Goal: Task Accomplishment & Management: Manage account settings

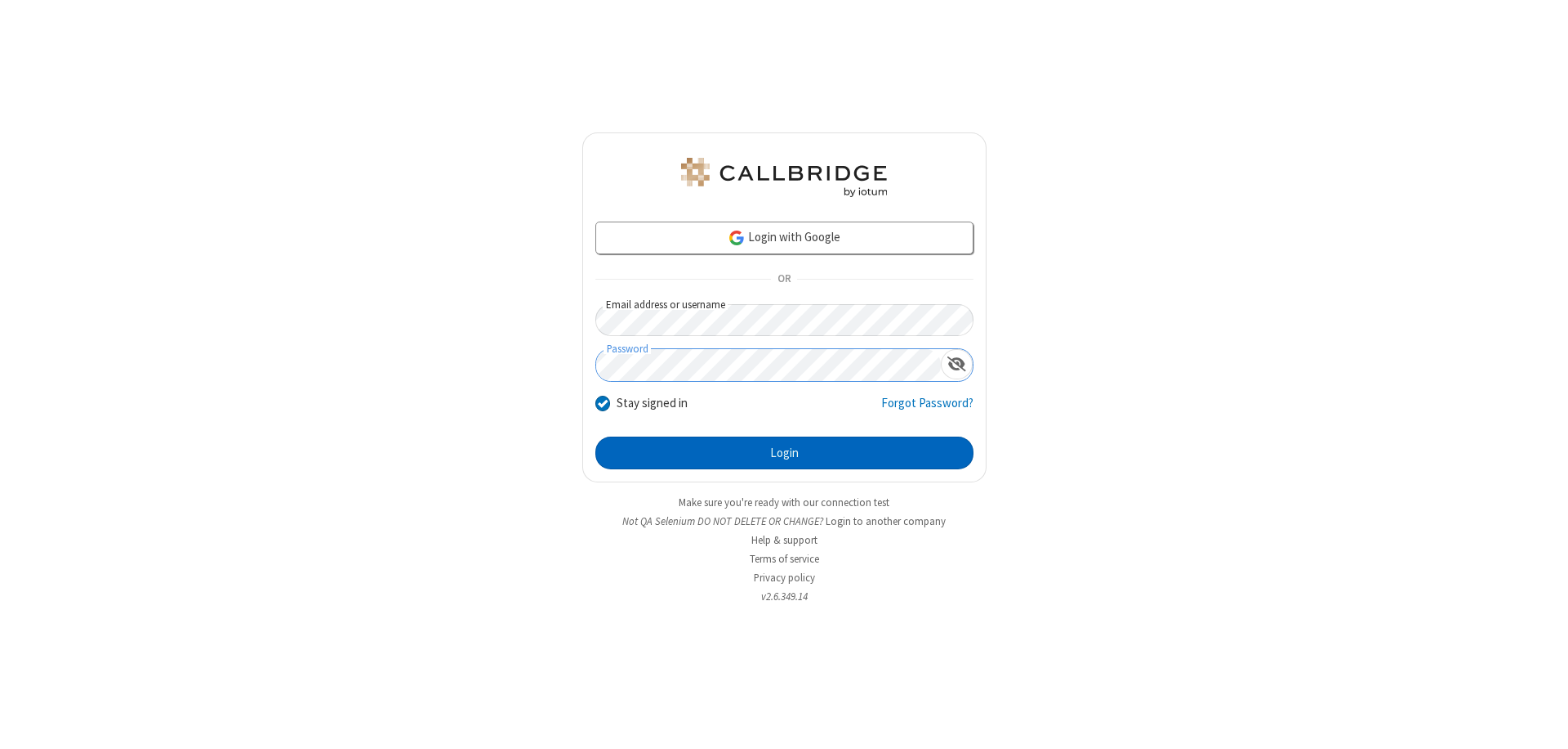
click at [784, 453] on button "Login" at bounding box center [784, 452] width 379 height 33
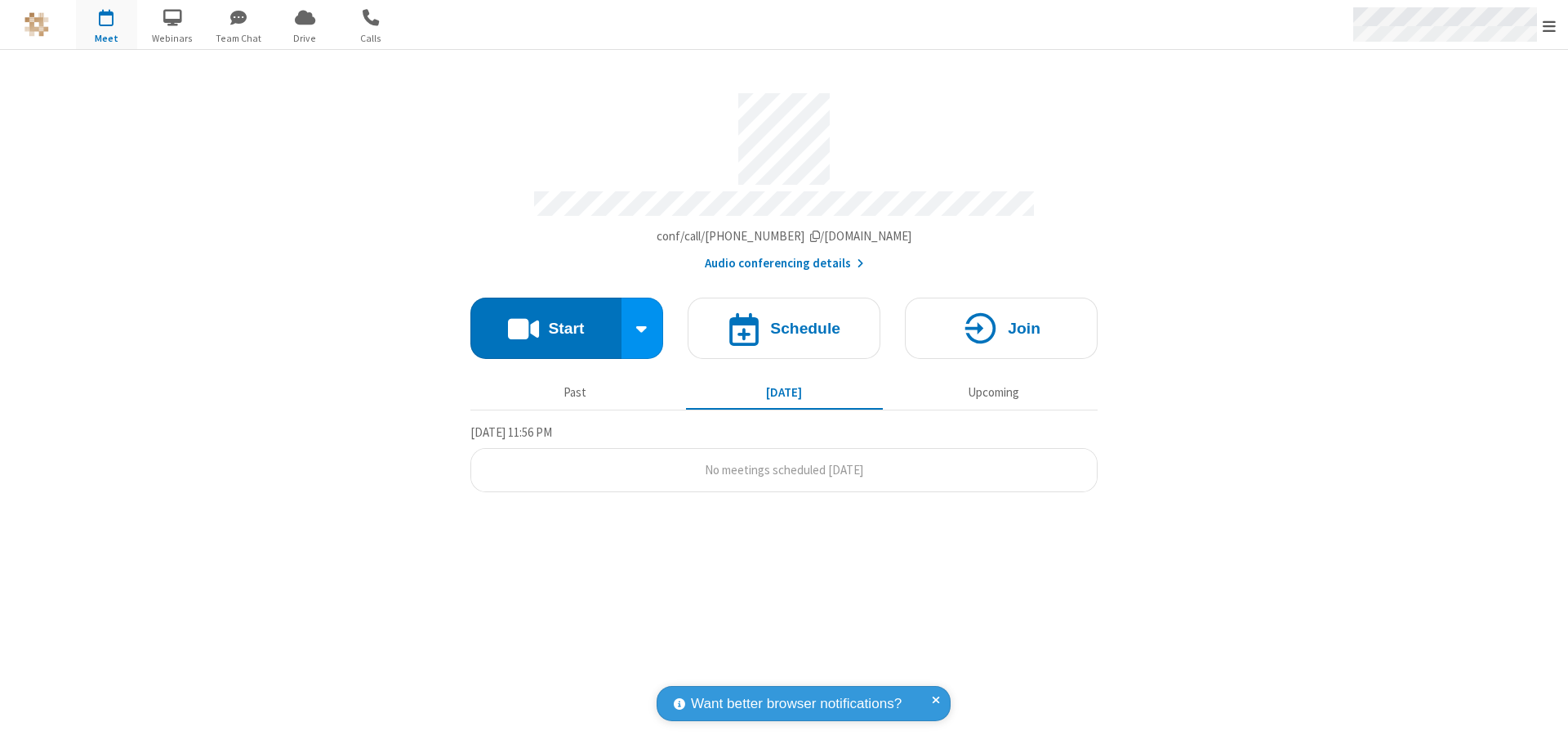
click at [1549, 25] on span "Open menu" at bounding box center [1549, 26] width 13 height 17
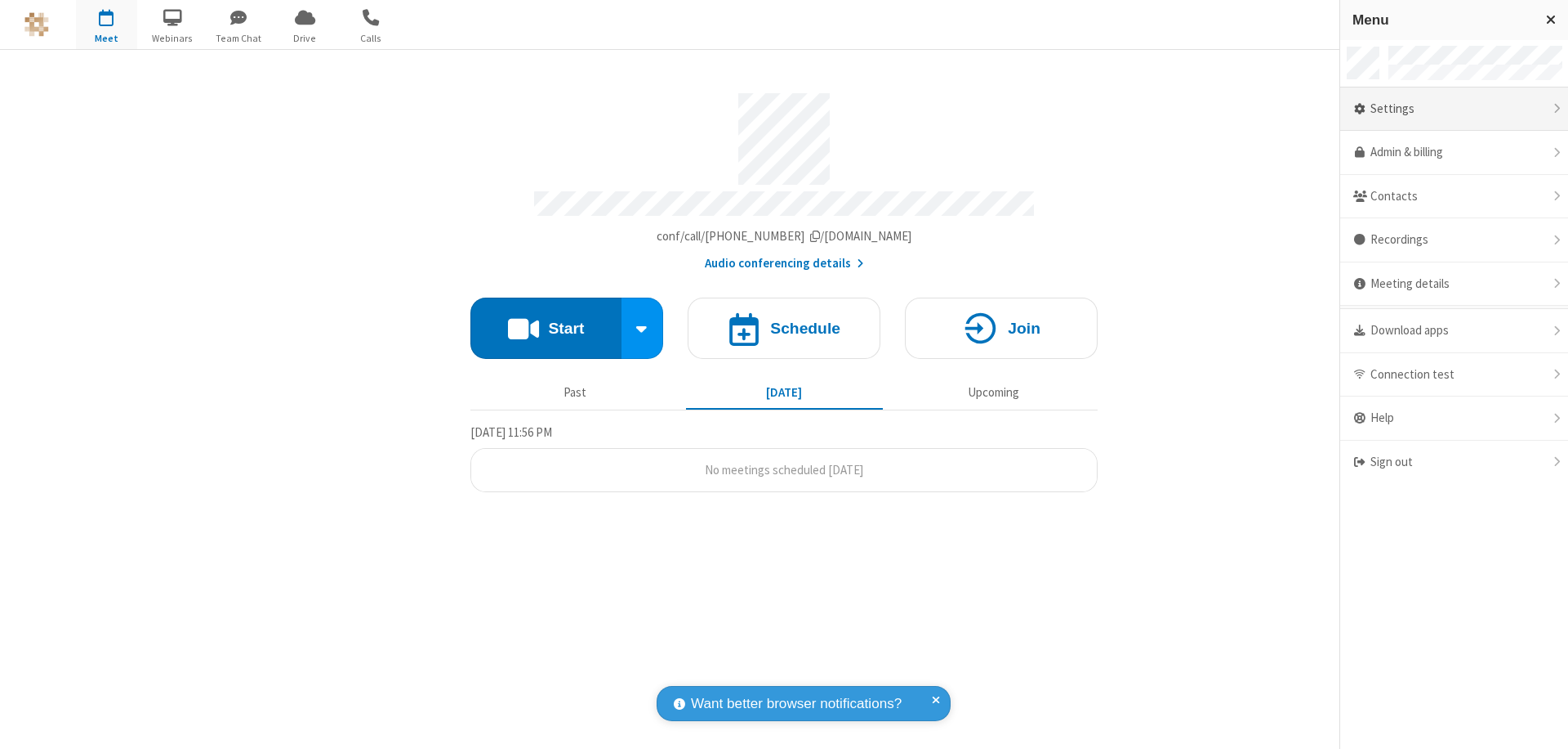
click at [1454, 109] on div "Settings" at bounding box center [1454, 109] width 228 height 44
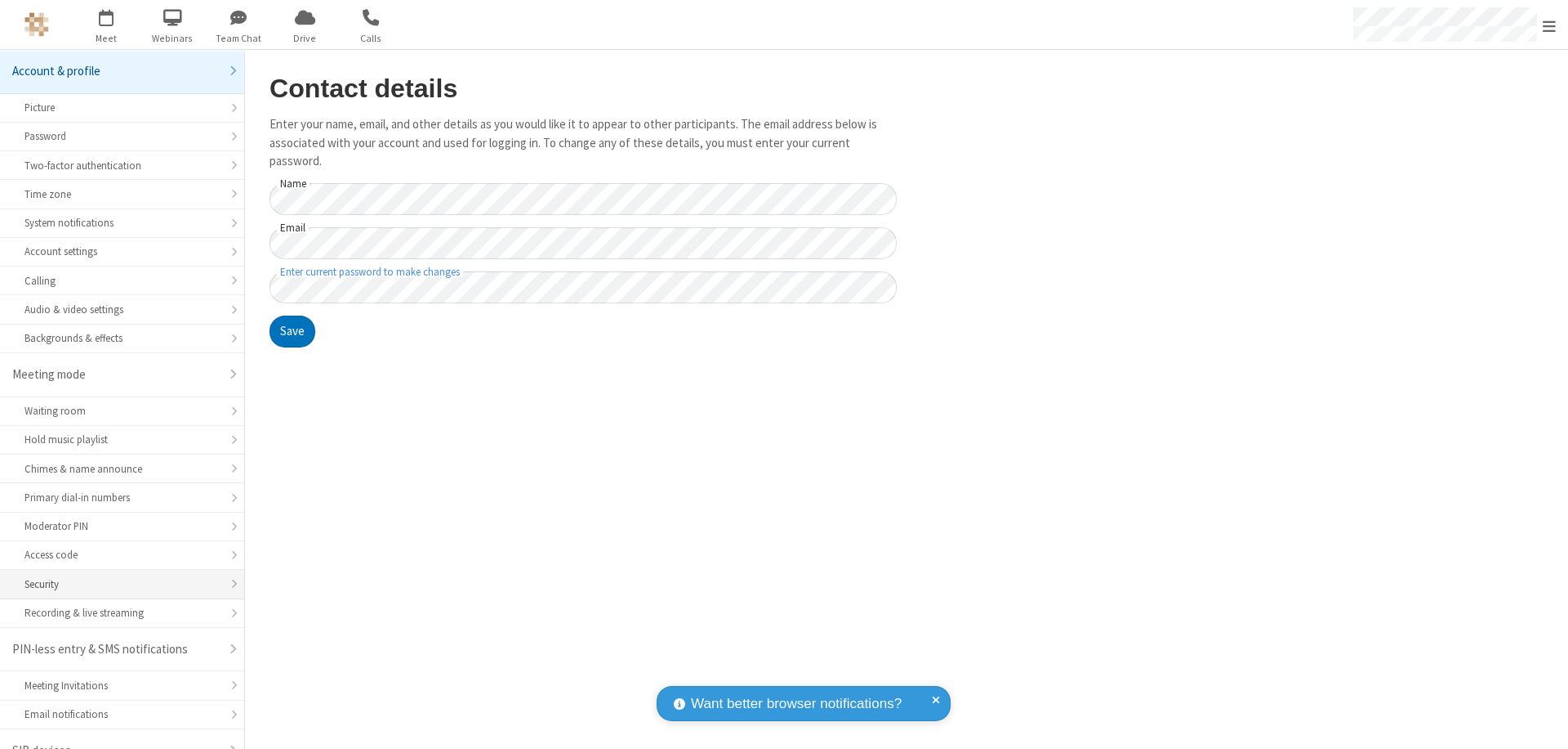
click at [116, 576] on div "Security" at bounding box center [122, 583] width 195 height 16
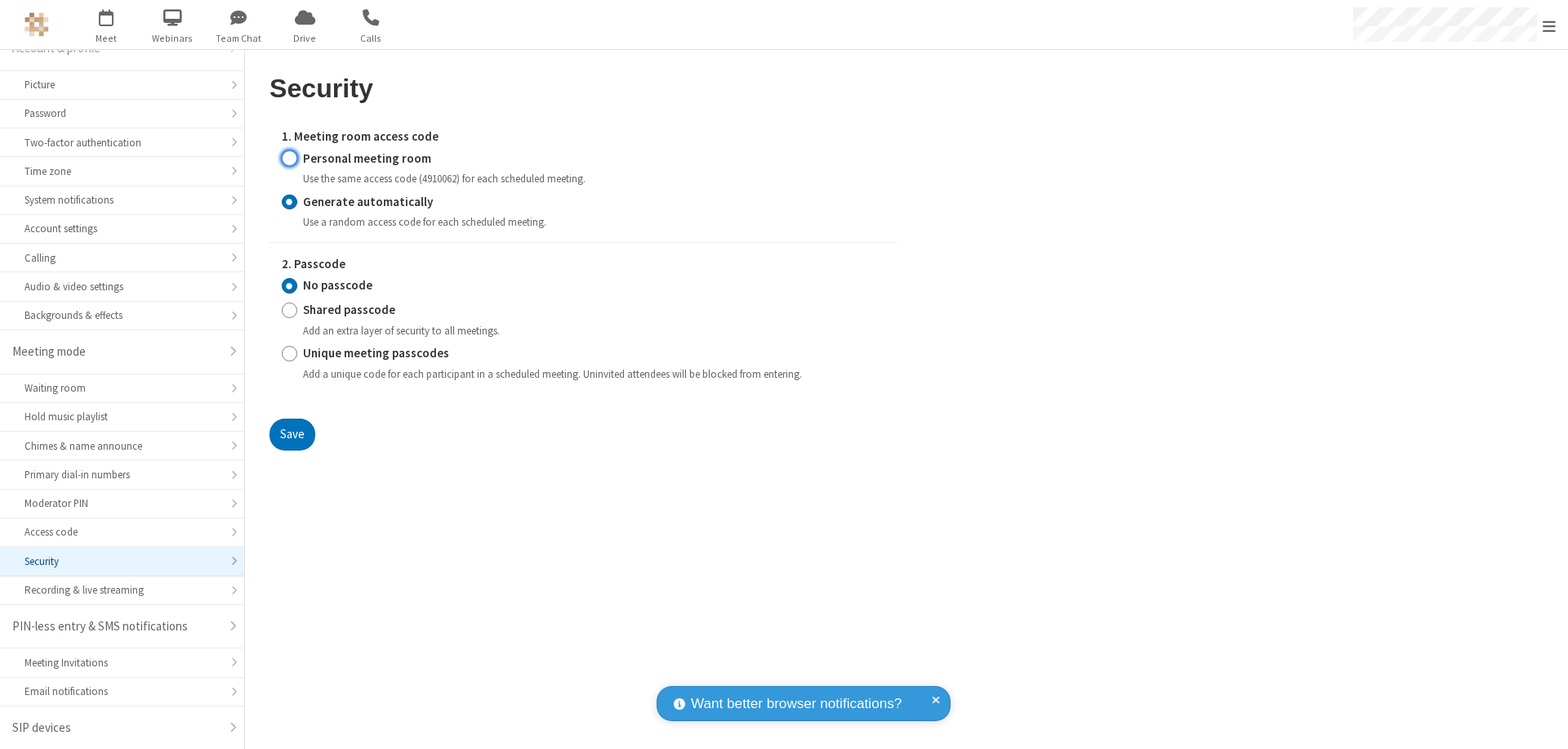
click at [289, 158] on input "Personal meeting room" at bounding box center [289, 158] width 16 height 17
radio input "true"
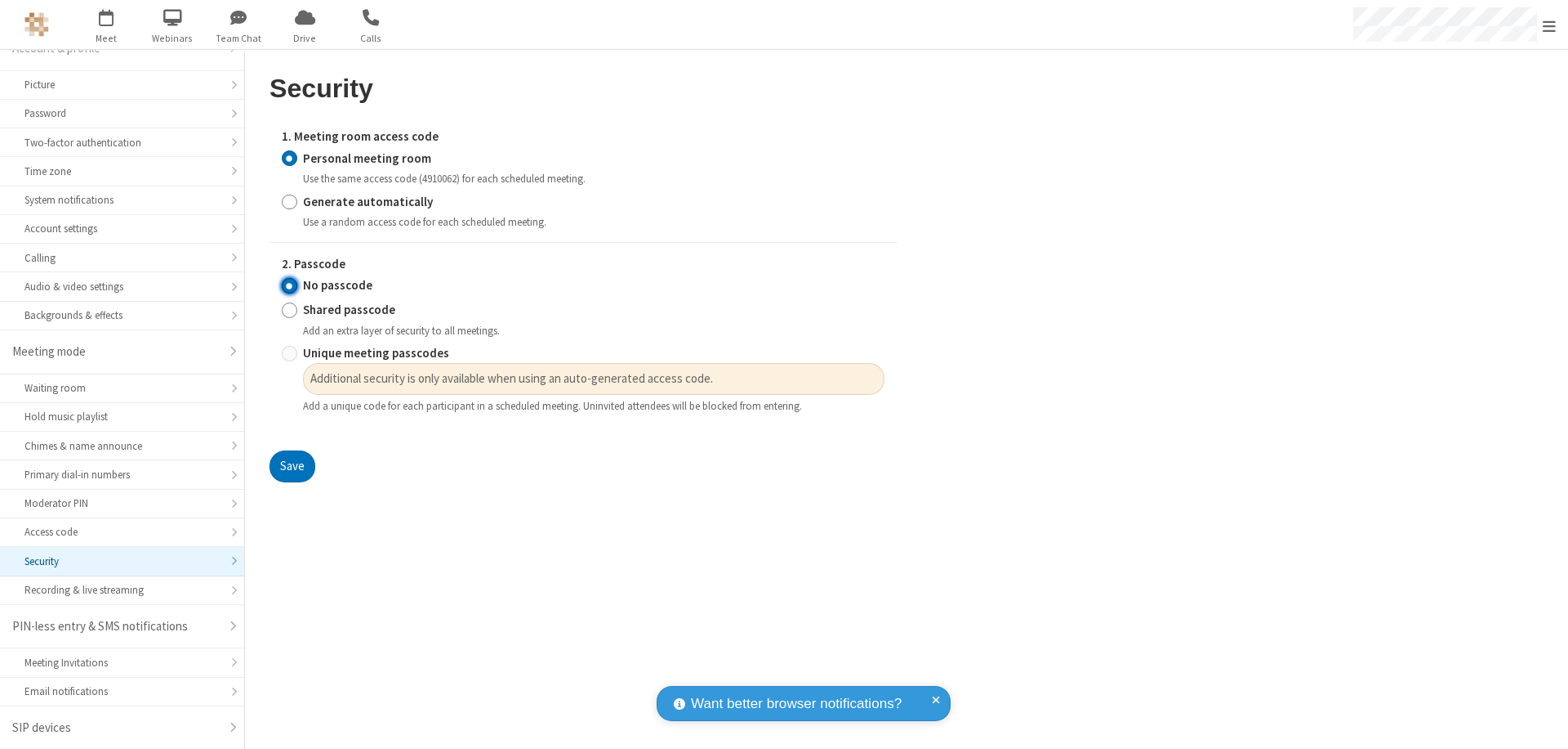
click at [289, 286] on input "No passcode" at bounding box center [289, 286] width 16 height 17
click at [292, 467] on button "Save" at bounding box center [292, 466] width 46 height 33
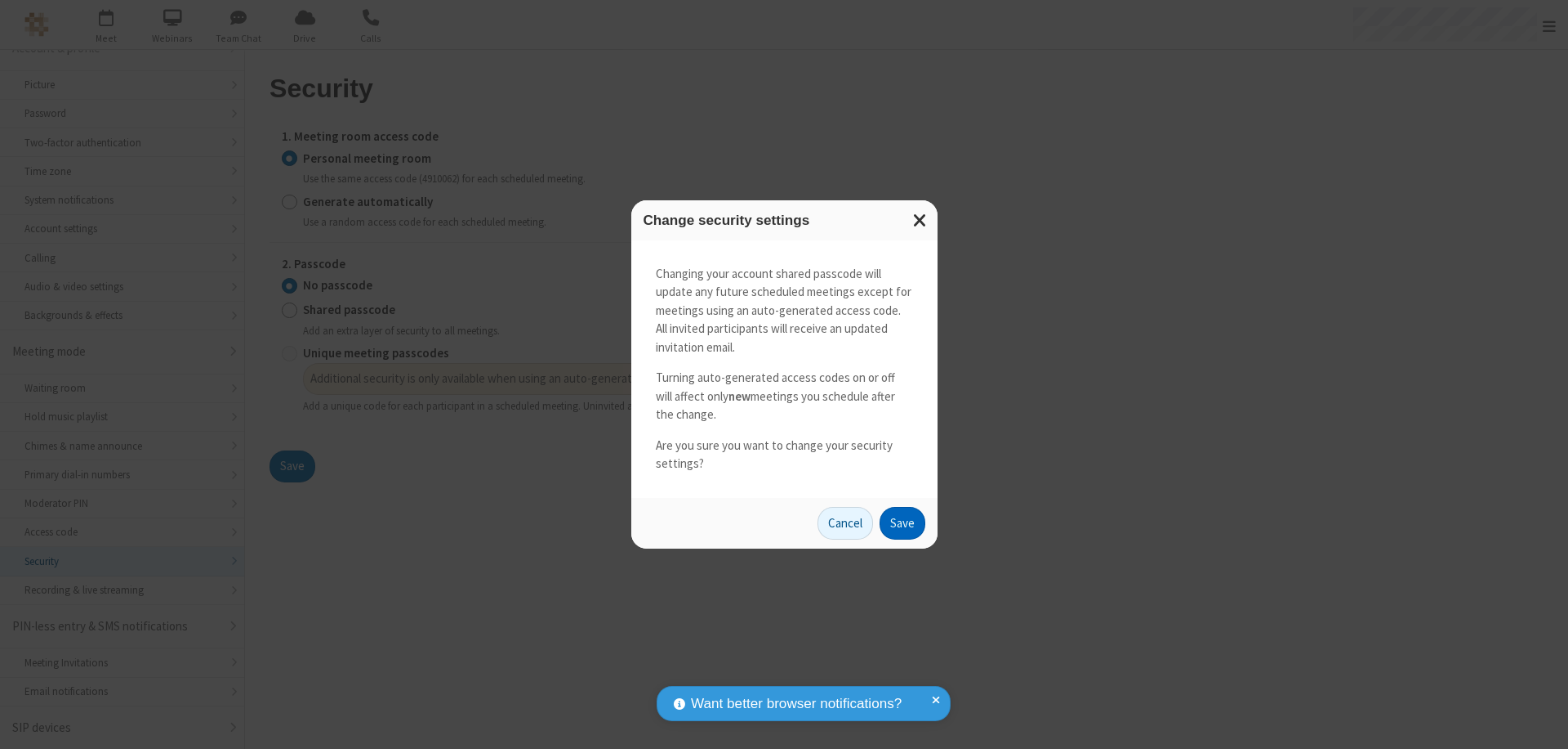
click at [902, 522] on button "Save" at bounding box center [902, 523] width 46 height 33
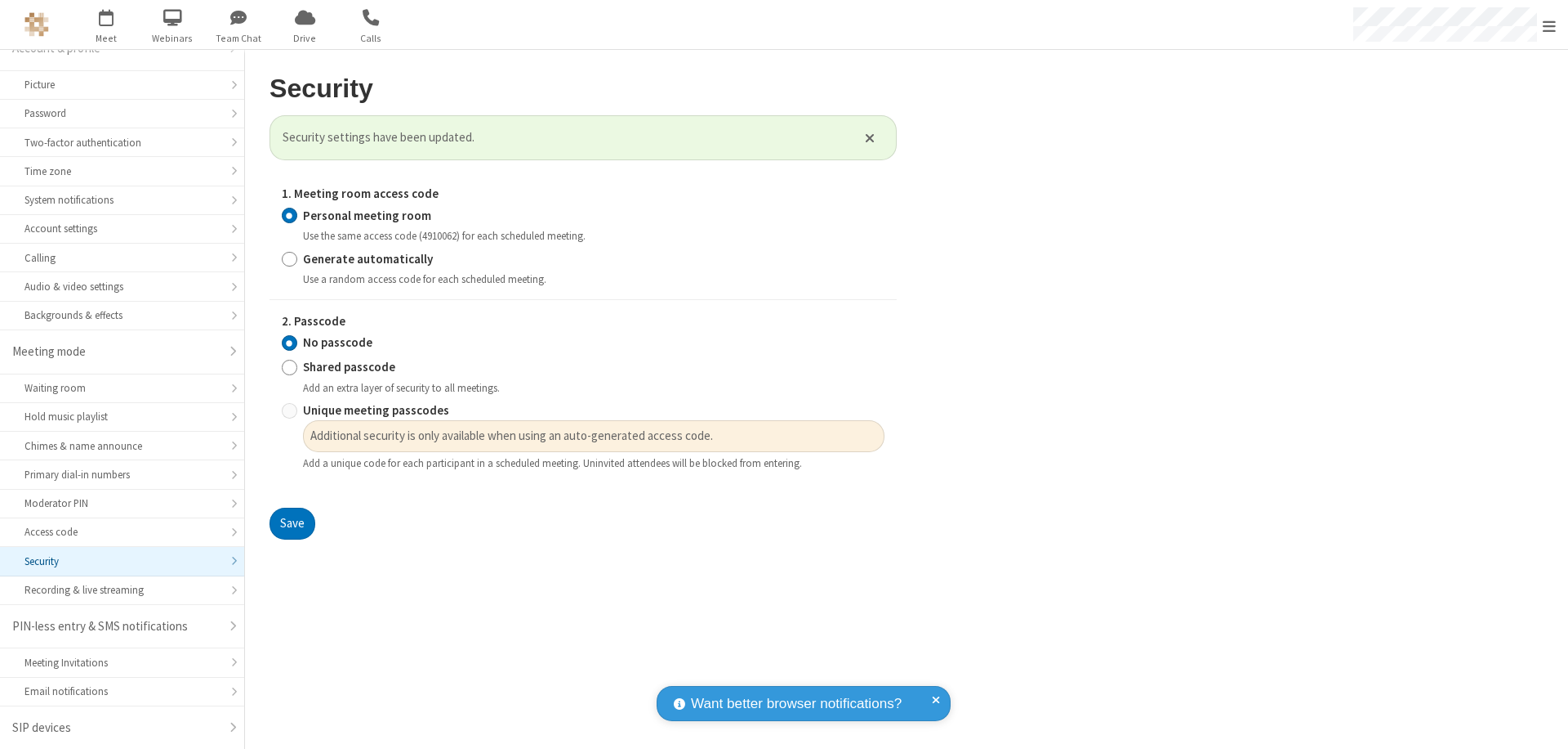
click at [1549, 25] on span "Open menu" at bounding box center [1549, 26] width 13 height 17
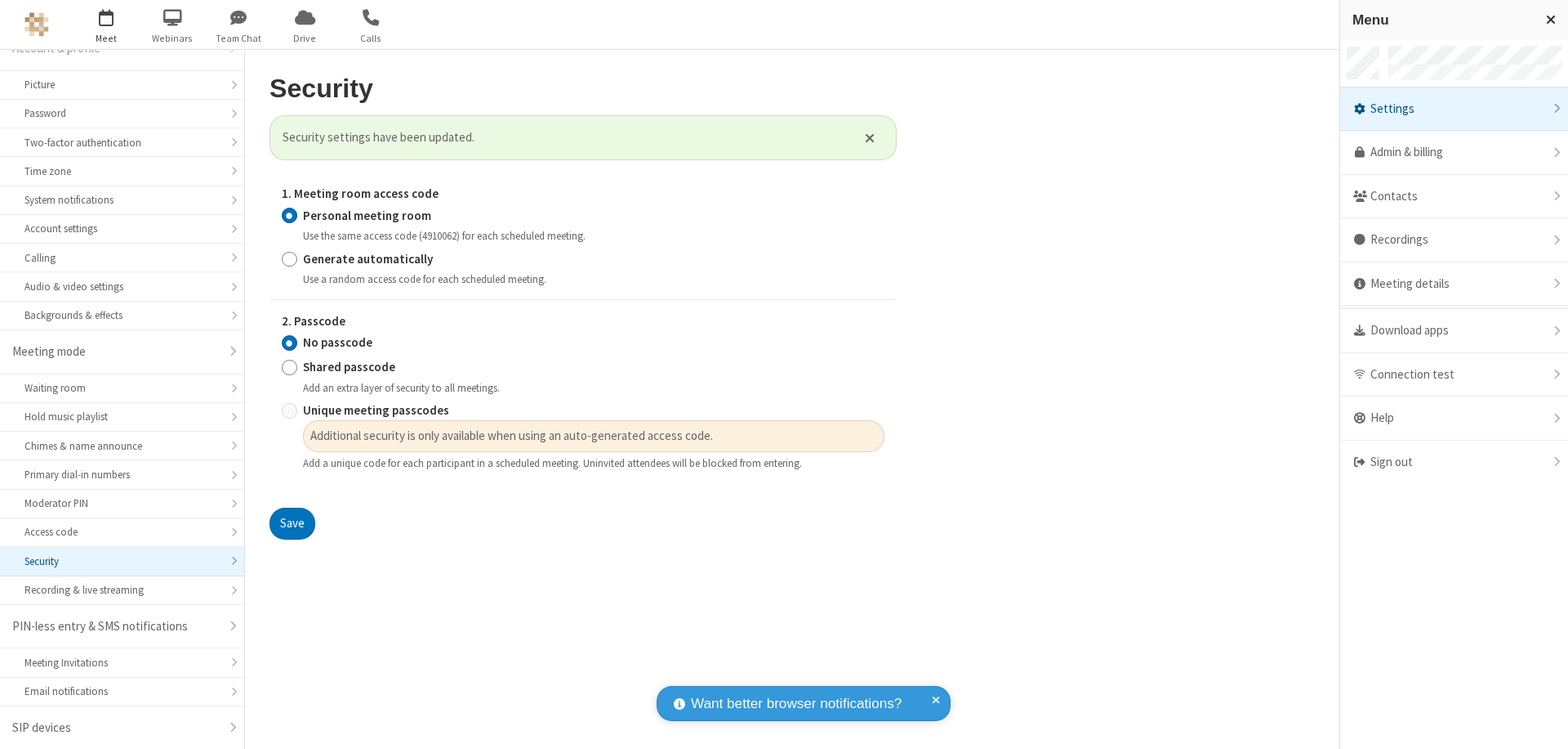
click at [106, 24] on span "button" at bounding box center [107, 18] width 61 height 28
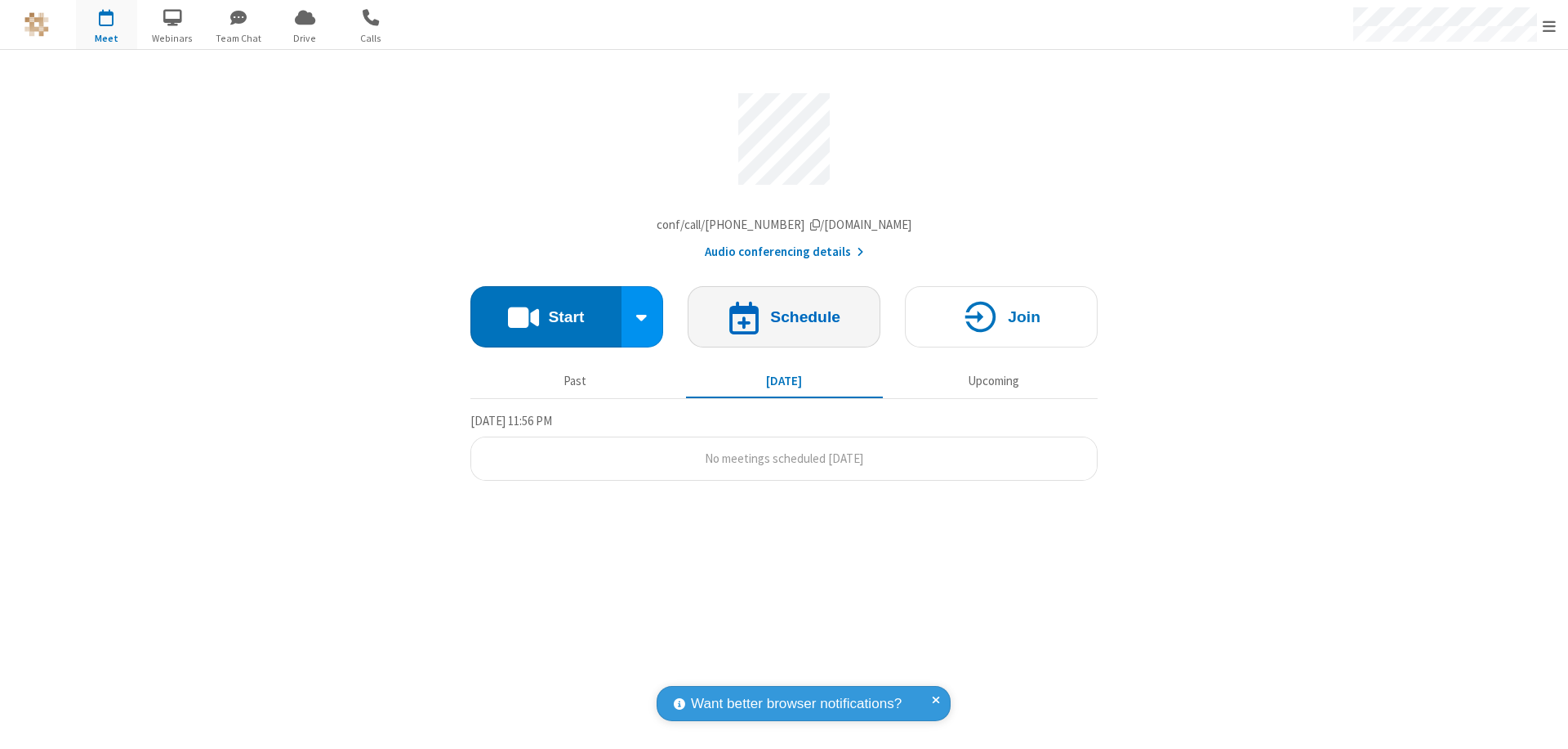
click at [784, 320] on h4 "Schedule" at bounding box center [805, 316] width 71 height 16
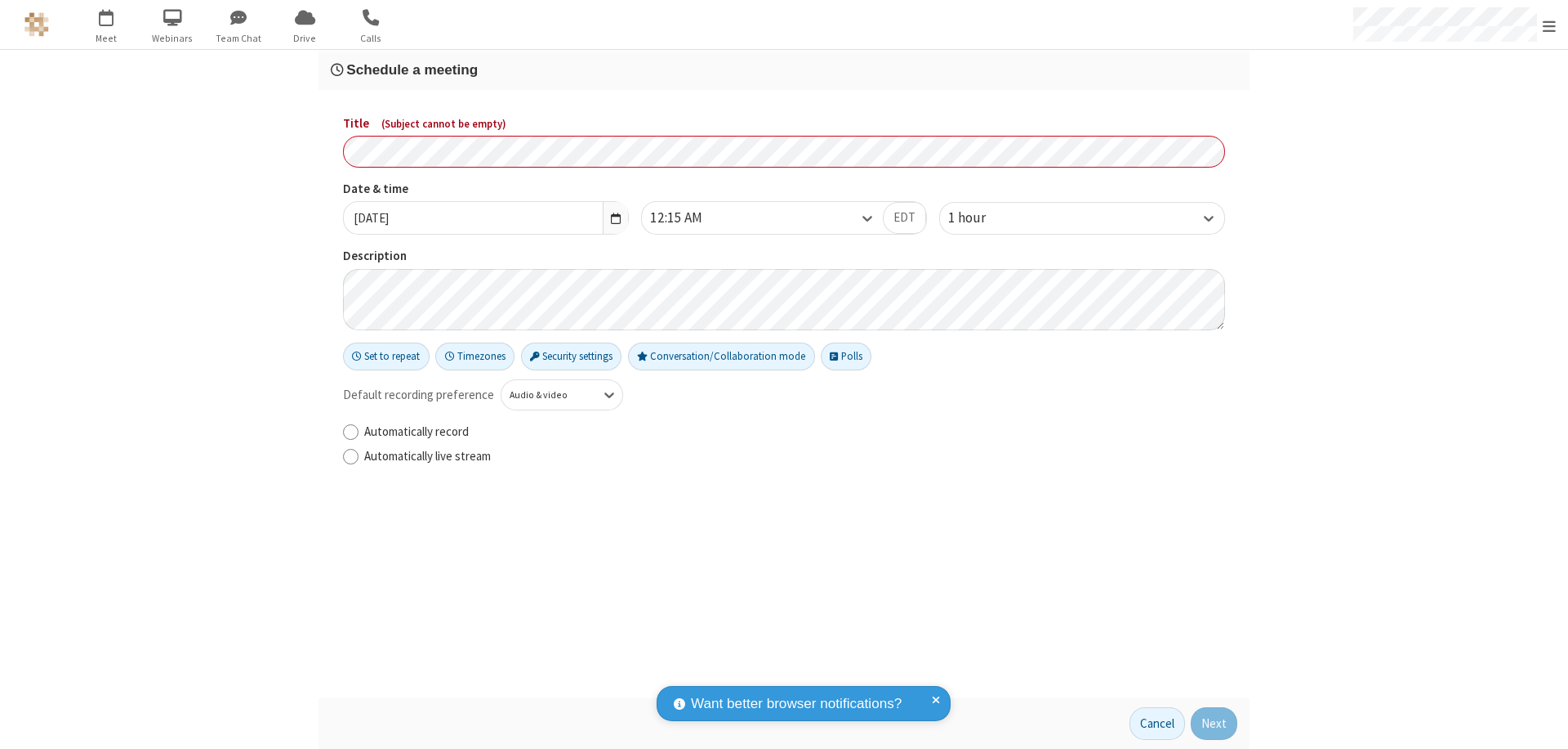
click at [784, 70] on h3 "Schedule a meeting" at bounding box center [784, 70] width 907 height 16
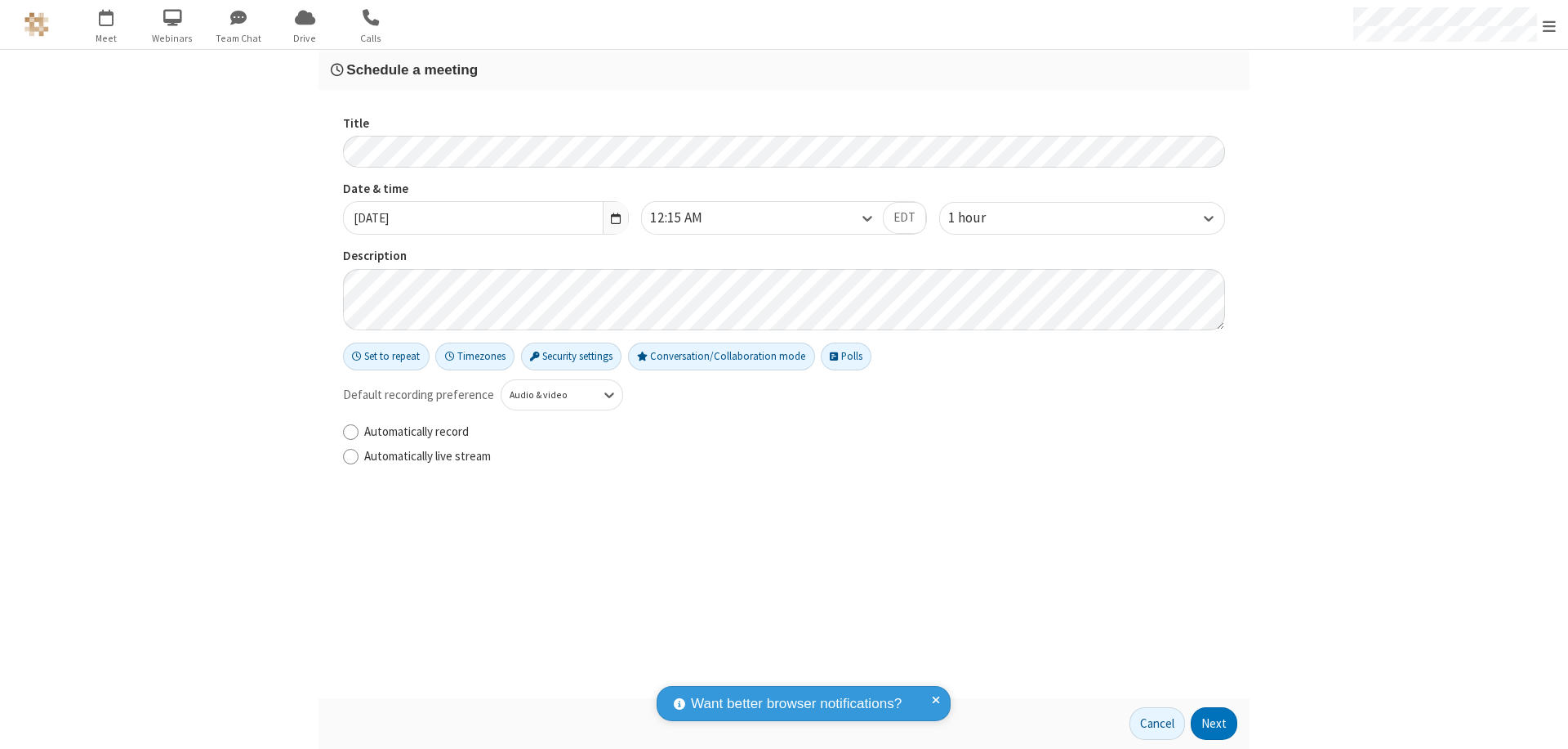
click at [1215, 723] on button "Next" at bounding box center [1215, 723] width 47 height 33
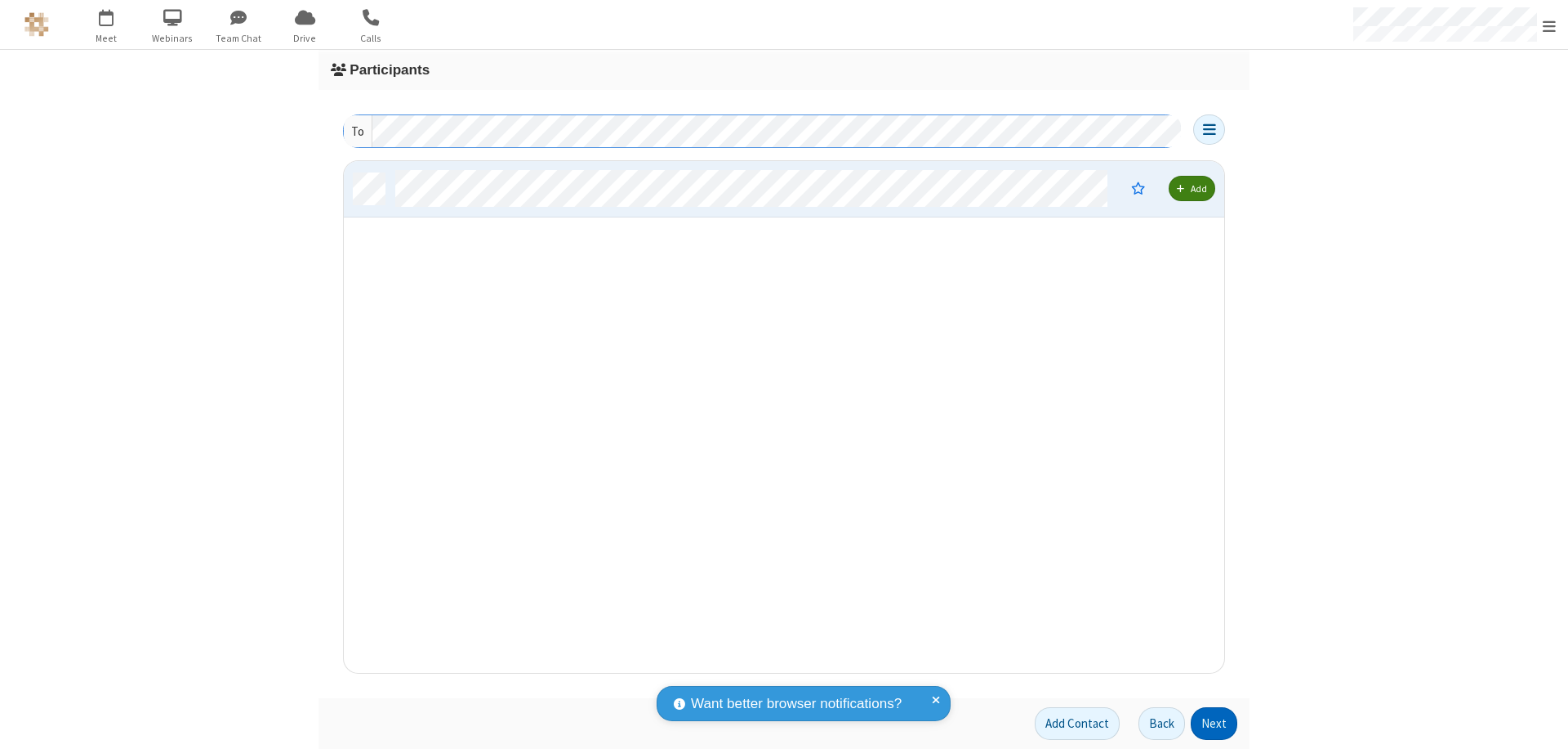
click at [1215, 723] on button "Next" at bounding box center [1215, 723] width 47 height 33
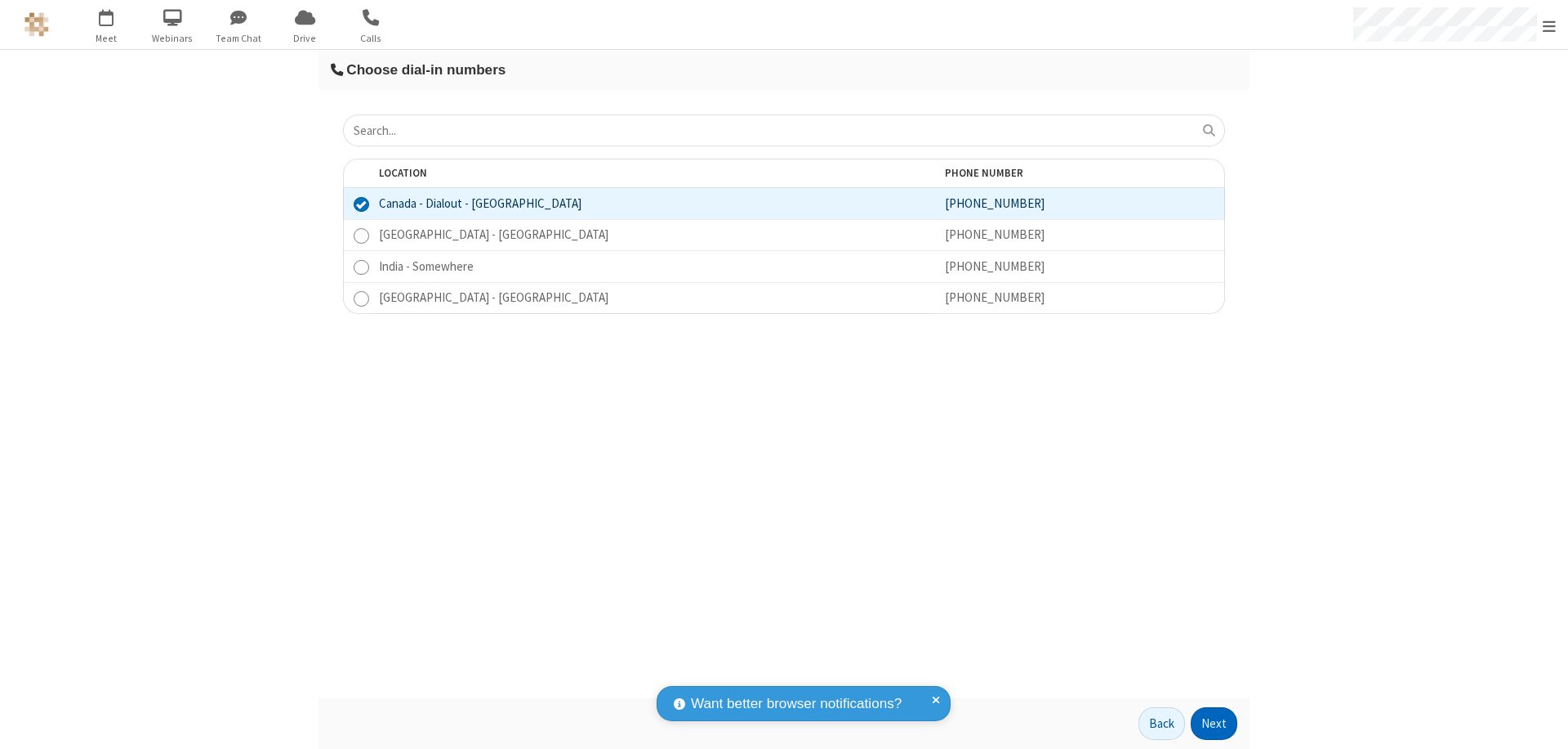
click at [1215, 723] on button "Next" at bounding box center [1215, 723] width 47 height 33
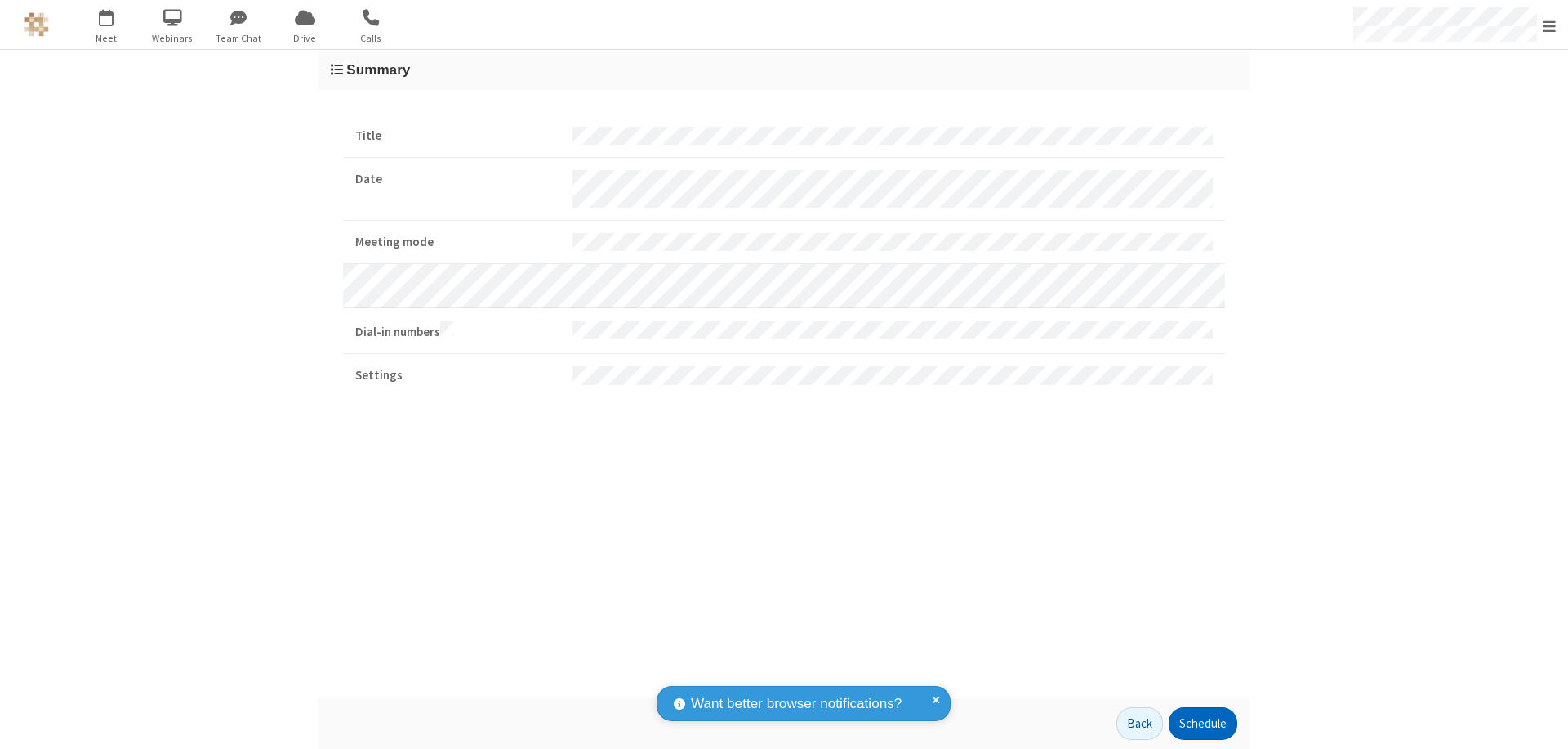
click at [1203, 723] on button "Schedule" at bounding box center [1203, 723] width 69 height 33
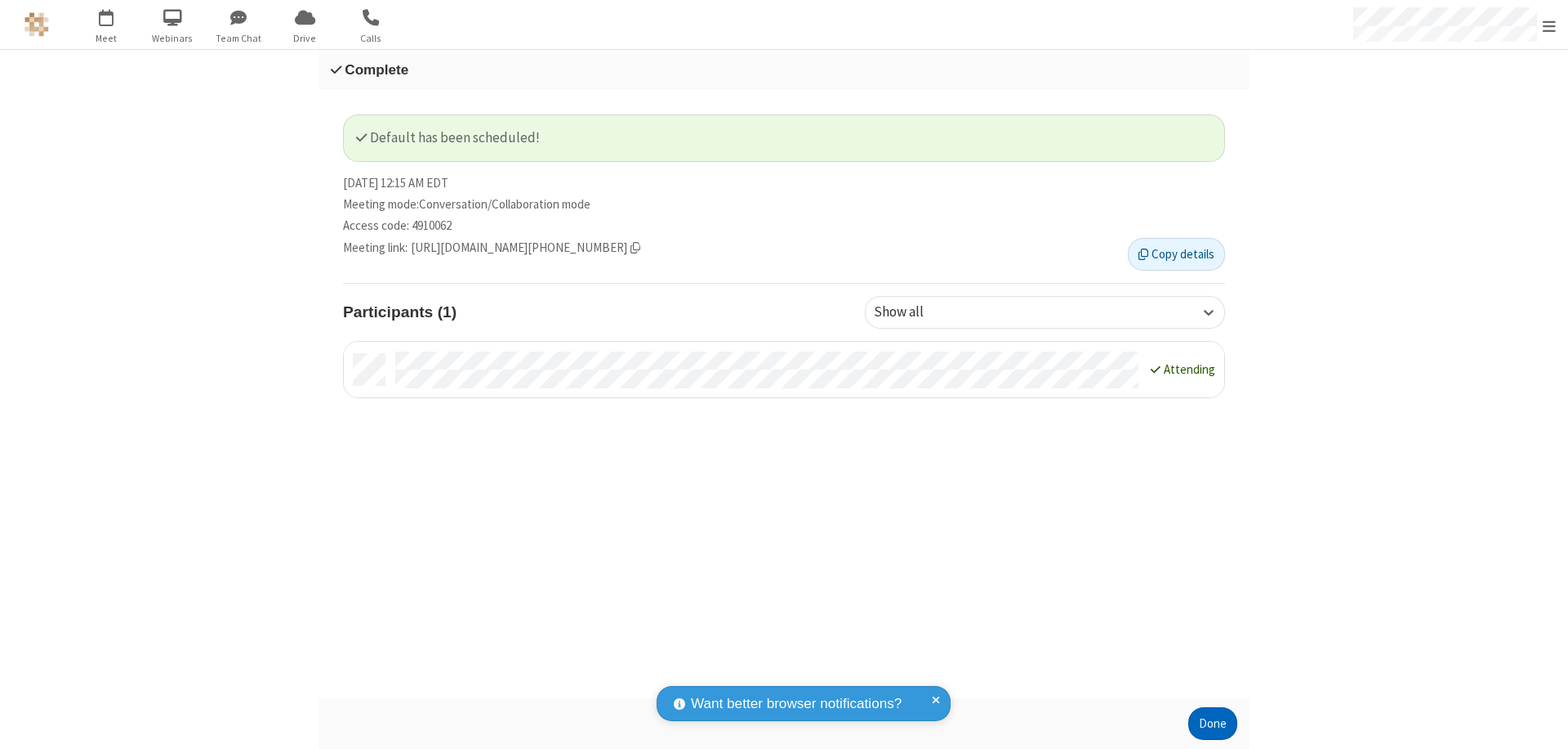
click at [1213, 723] on button "Done" at bounding box center [1213, 723] width 49 height 33
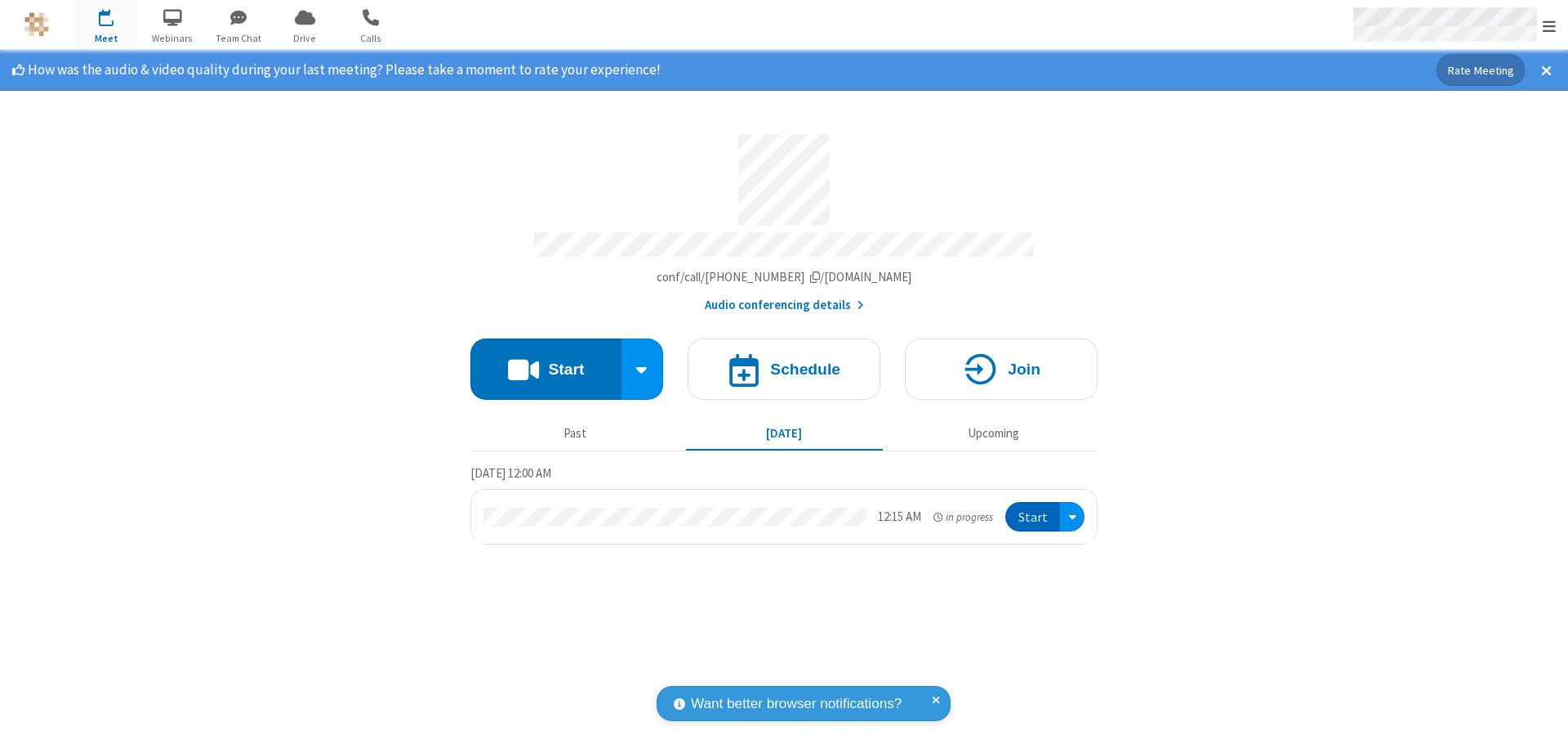
click at [1549, 25] on span "Open menu" at bounding box center [1549, 26] width 13 height 17
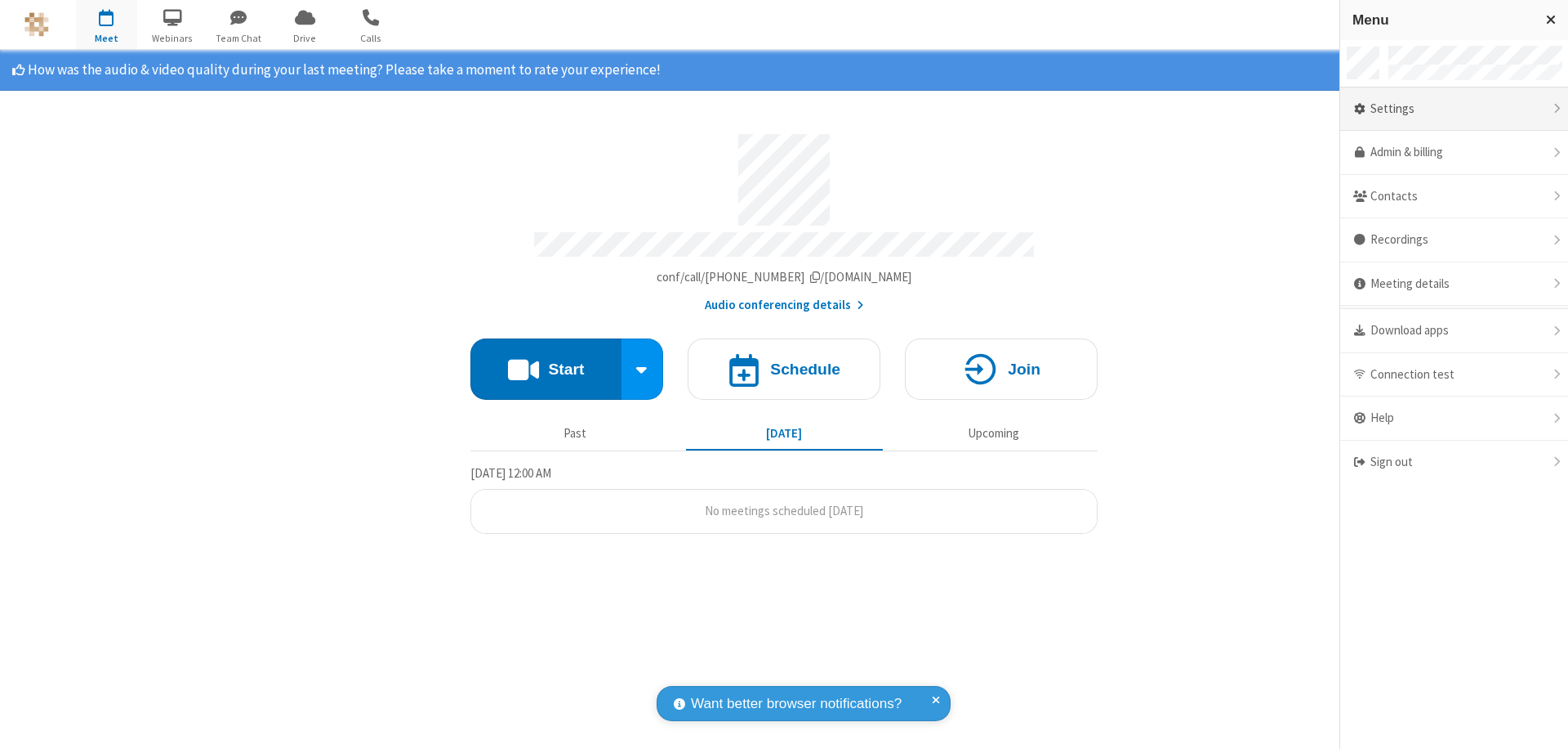
click at [1454, 109] on div "Settings" at bounding box center [1454, 109] width 228 height 44
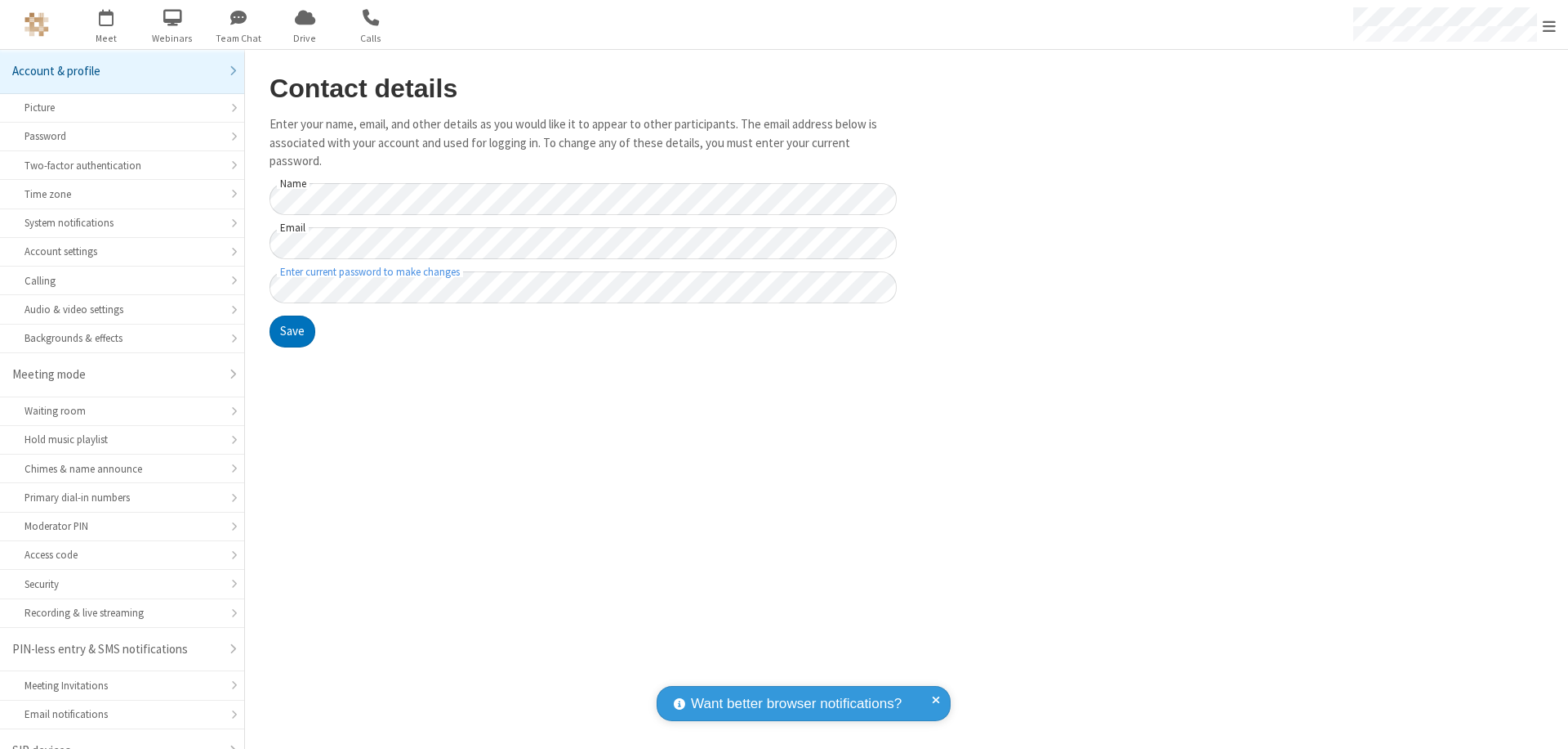
scroll to position [23, 0]
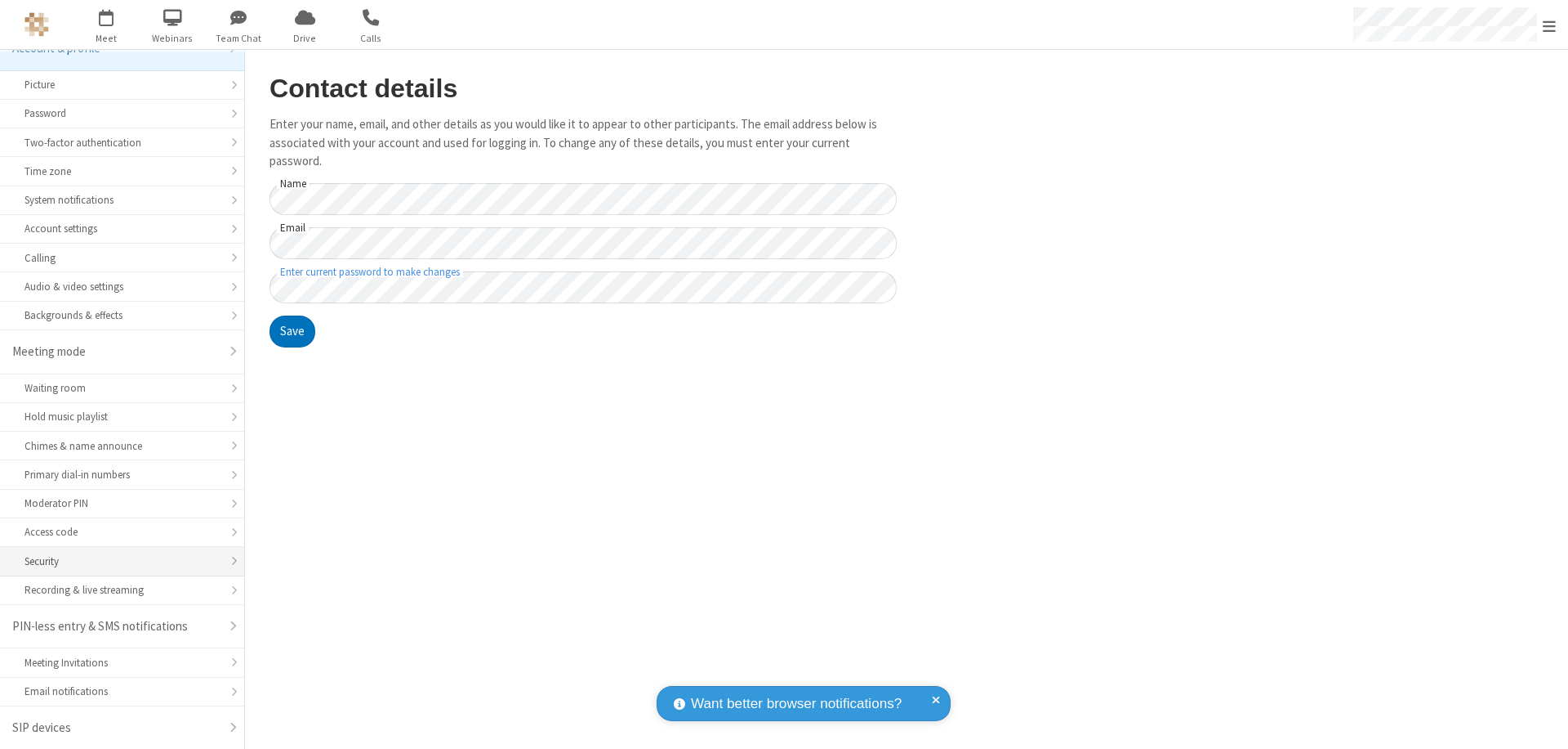
click at [116, 561] on div "Security" at bounding box center [122, 561] width 195 height 16
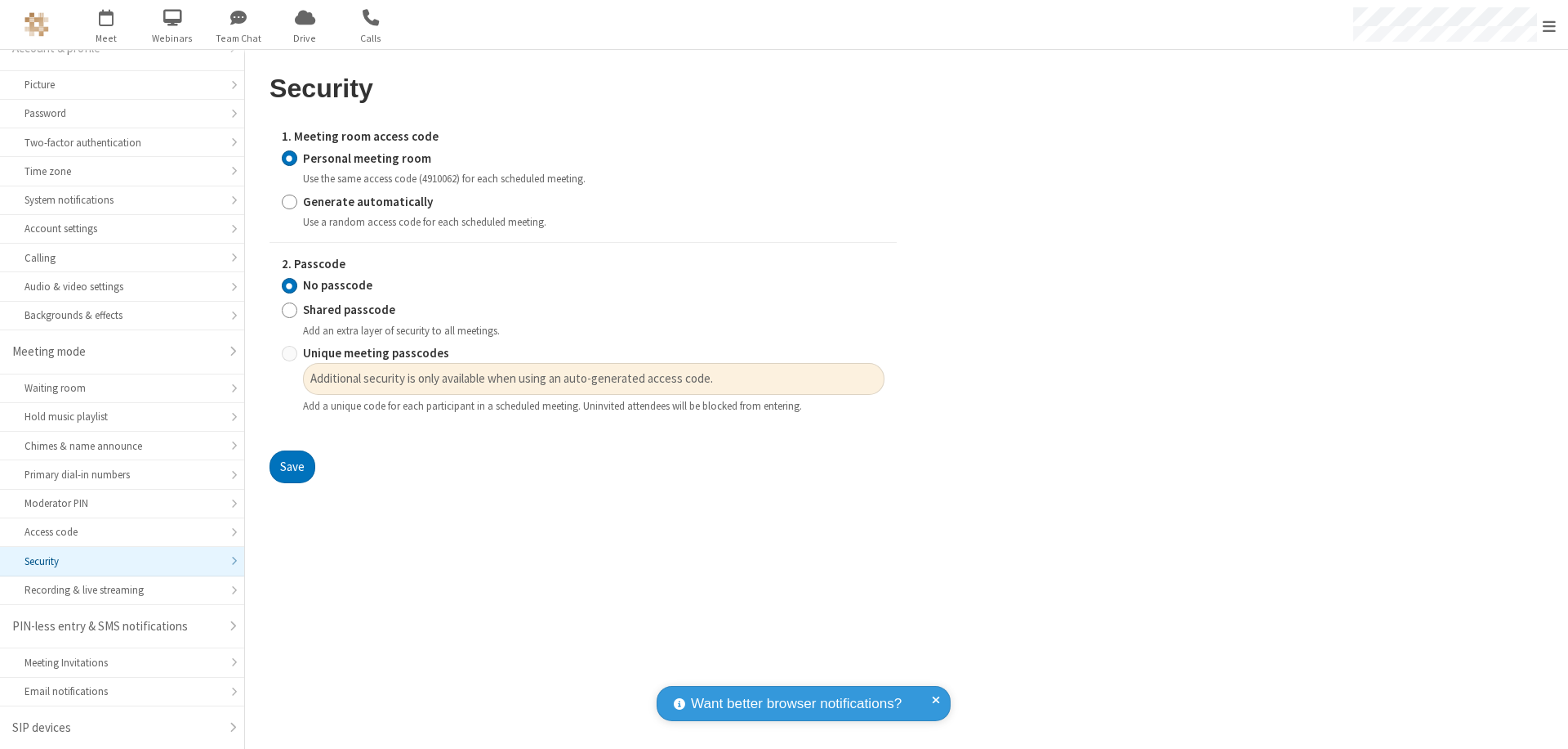
click at [289, 158] on input "Personal meeting room" at bounding box center [289, 158] width 16 height 17
click at [289, 286] on input "No passcode" at bounding box center [289, 286] width 16 height 17
click at [292, 467] on button "Save" at bounding box center [292, 466] width 46 height 33
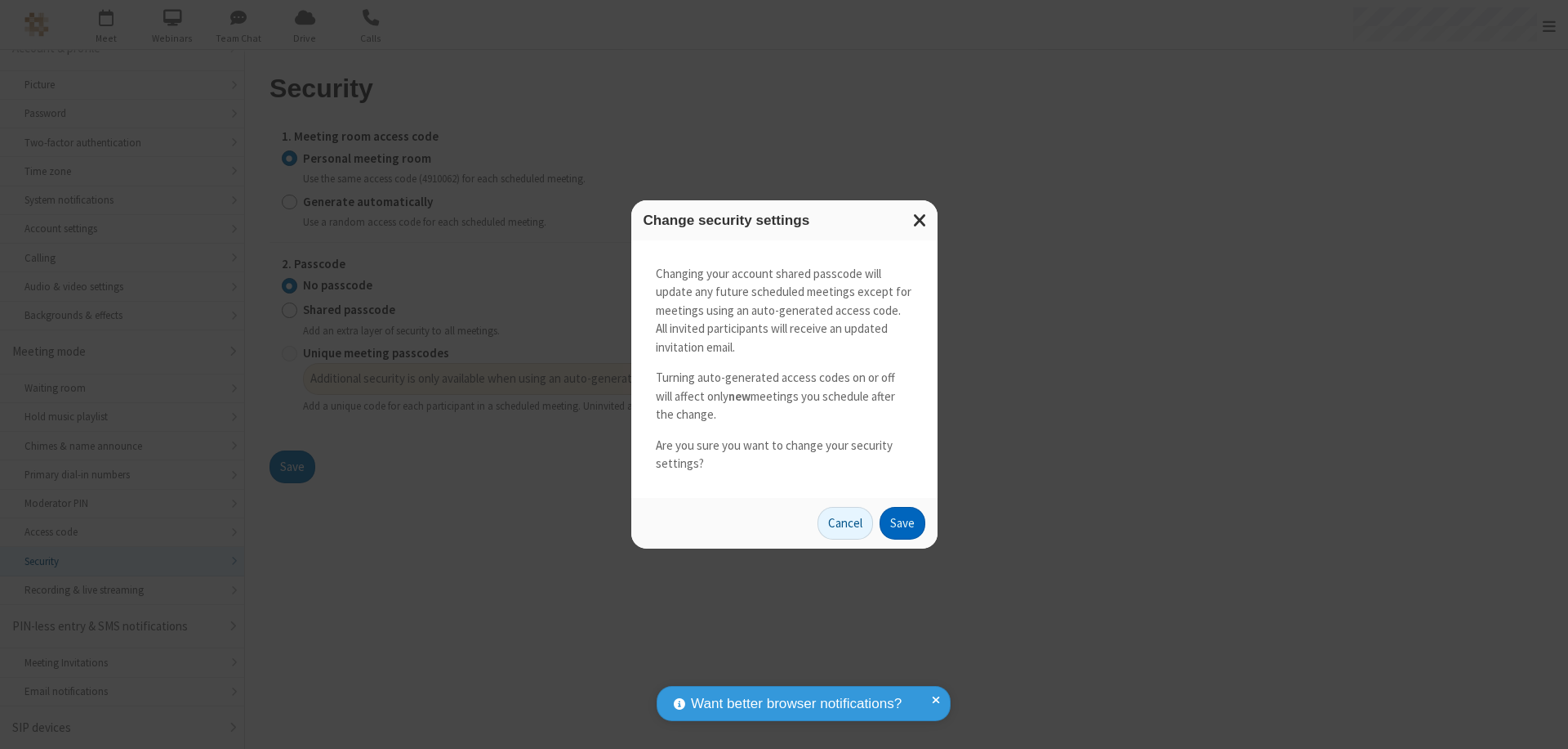
click at [902, 522] on button "Save" at bounding box center [902, 523] width 46 height 33
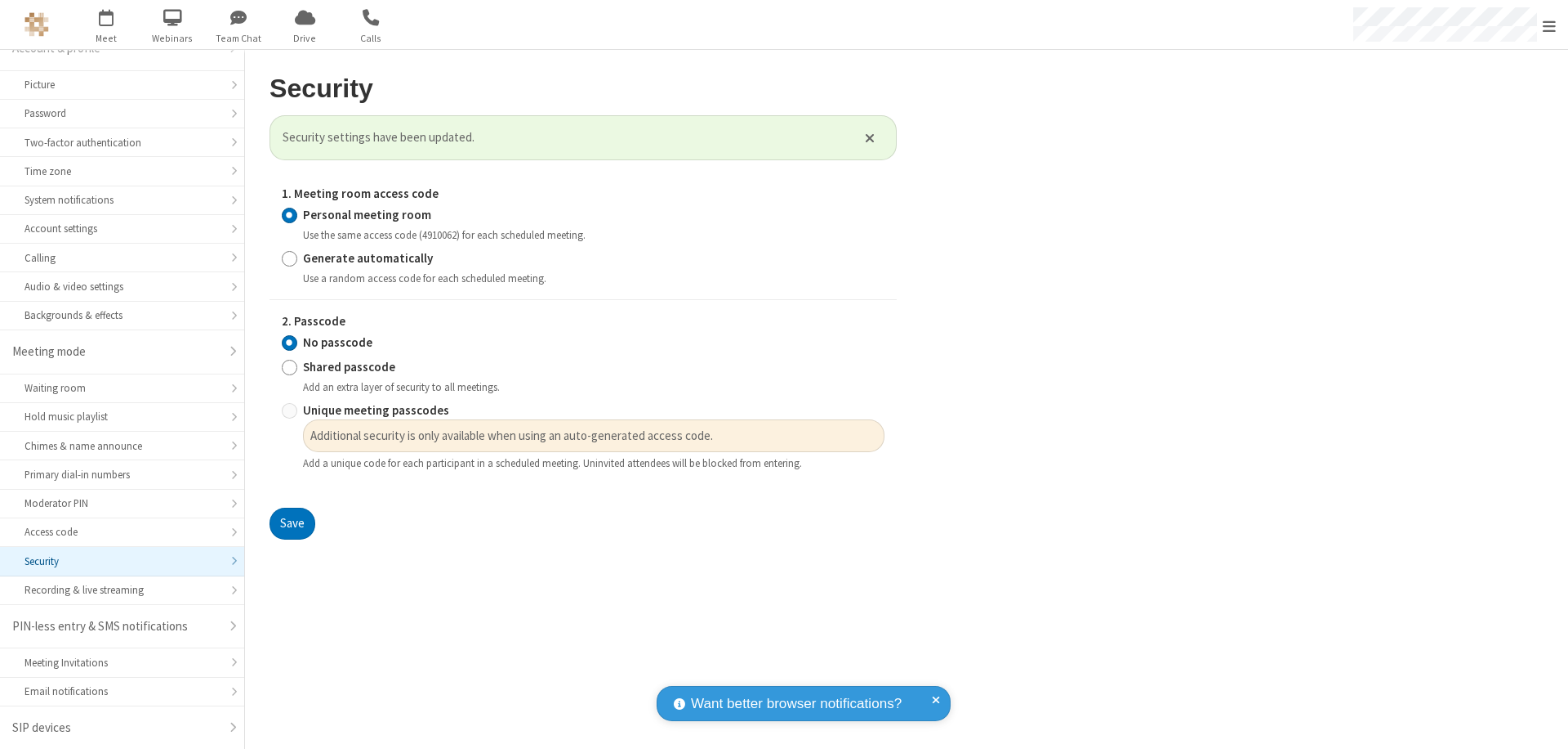
click at [1549, 24] on span "Open menu" at bounding box center [1549, 26] width 13 height 17
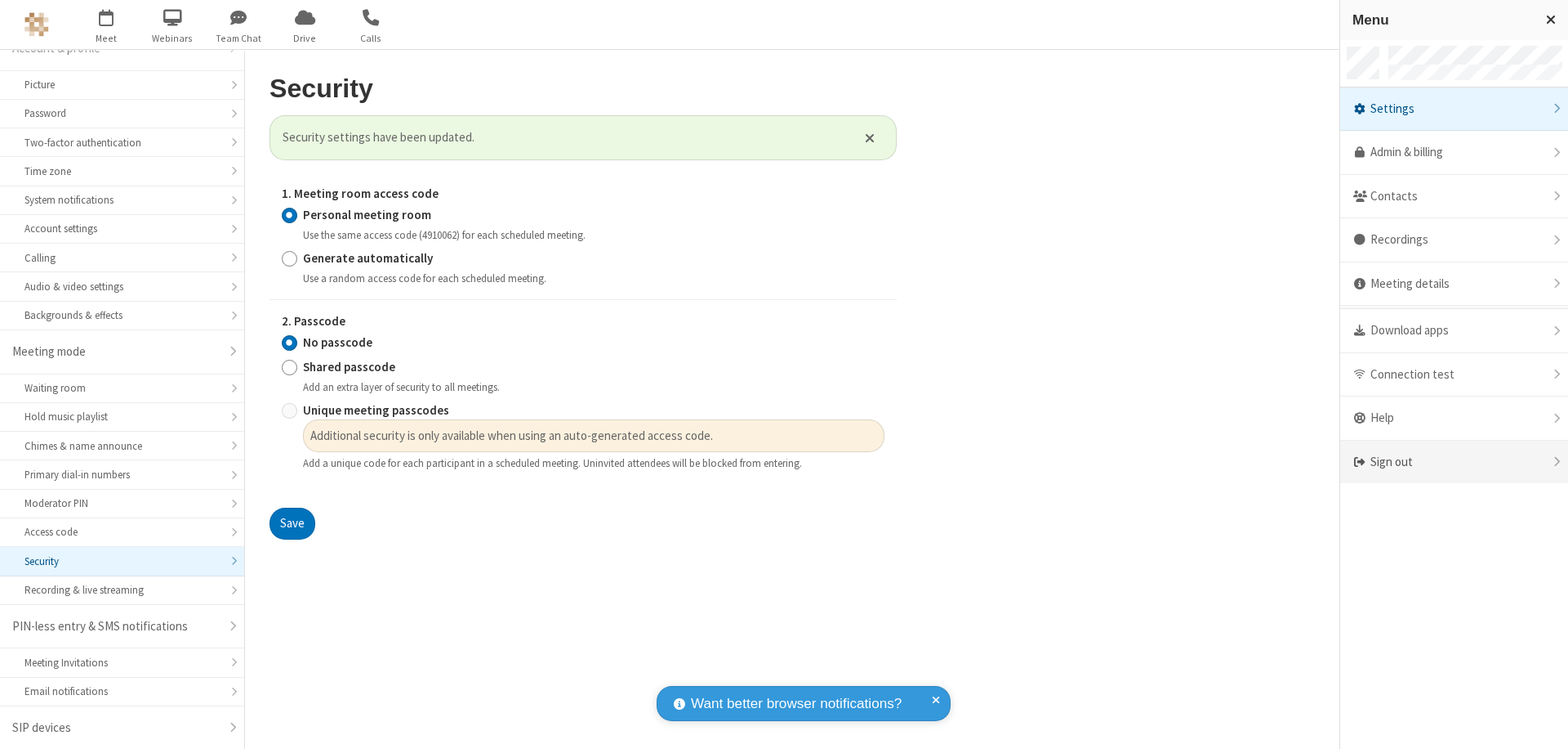
click at [1454, 461] on div "Sign out" at bounding box center [1454, 461] width 228 height 44
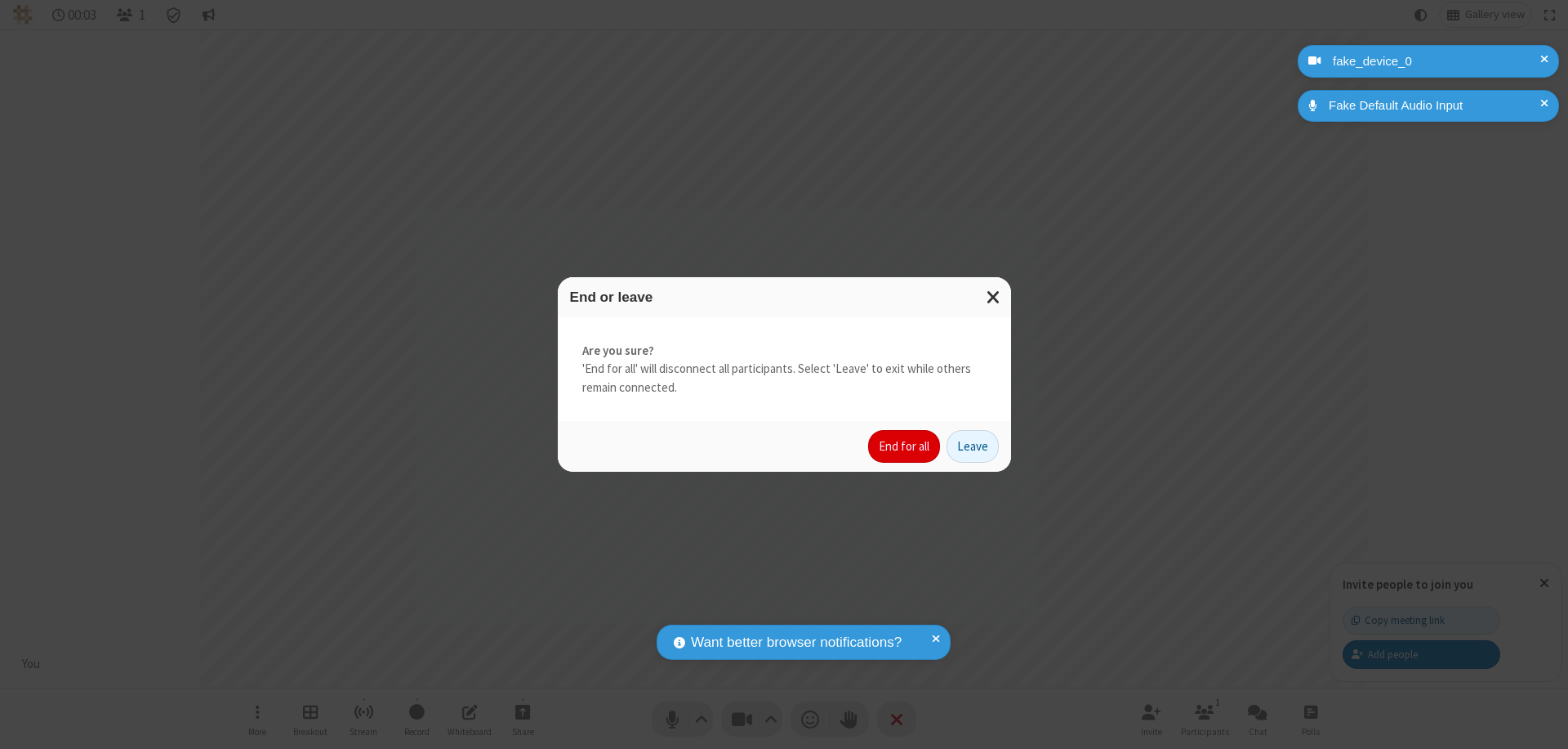
click at [905, 447] on button "End for all" at bounding box center [904, 446] width 72 height 33
